Goal: Find specific page/section: Find specific page/section

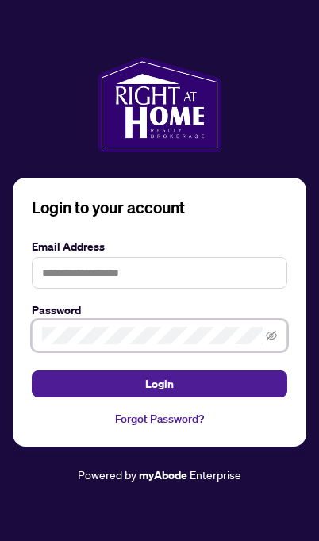
scroll to position [10, 0]
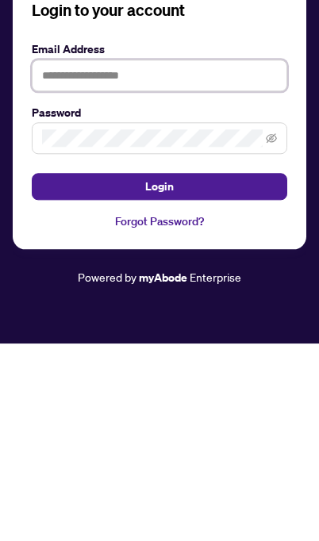
type input "**********"
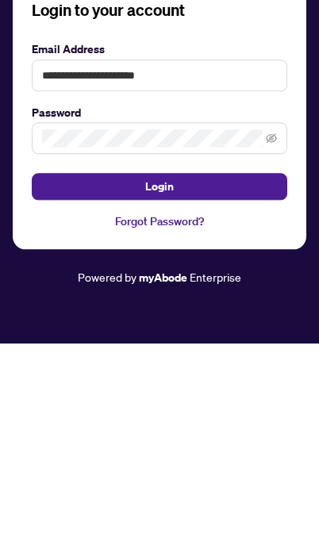
click at [159, 370] on button "Login" at bounding box center [159, 383] width 255 height 27
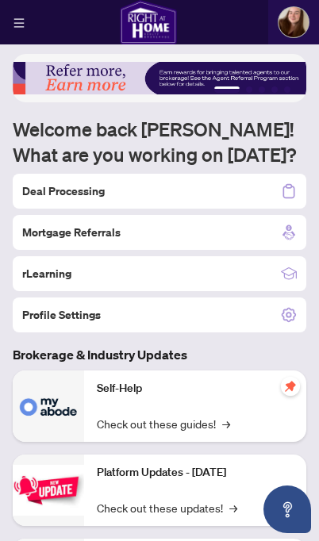
click at [219, 182] on div "Deal Processing" at bounding box center [160, 191] width 294 height 35
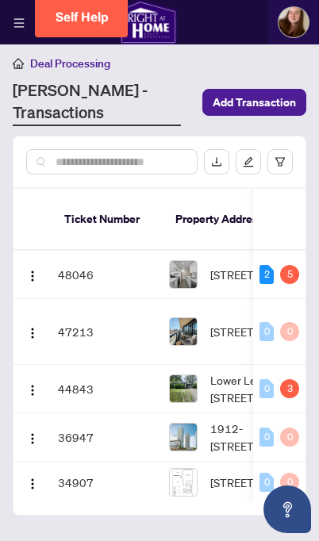
click at [27, 270] on img "button" at bounding box center [32, 276] width 13 height 13
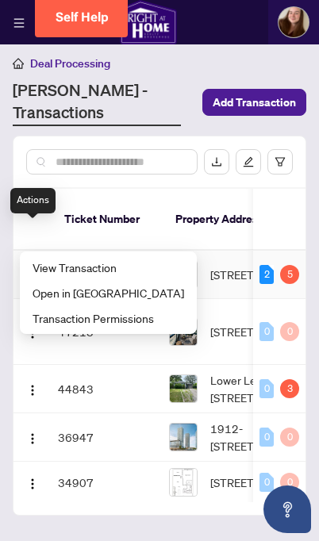
click at [110, 262] on span "View Transaction" at bounding box center [109, 267] width 152 height 17
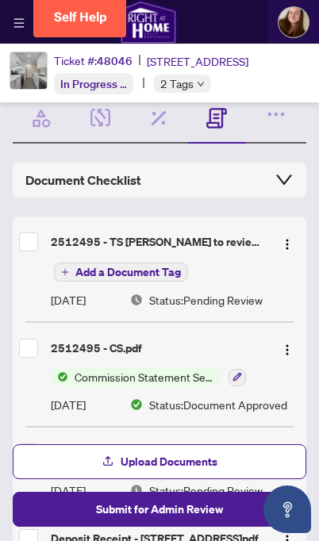
scroll to position [53, 0]
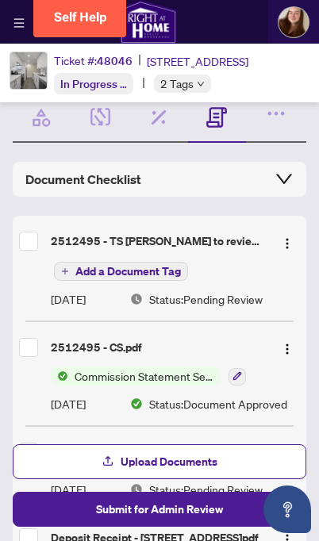
click at [274, 245] on button "button" at bounding box center [286, 240] width 25 height 25
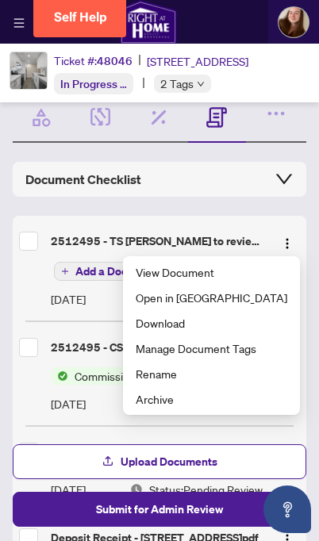
click at [261, 278] on span "View Document" at bounding box center [212, 271] width 152 height 17
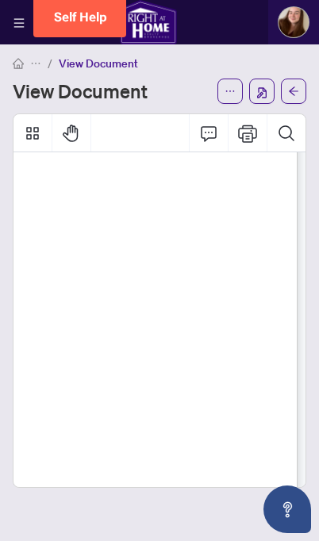
scroll to position [118, 135]
